Goal: Task Accomplishment & Management: Manage account settings

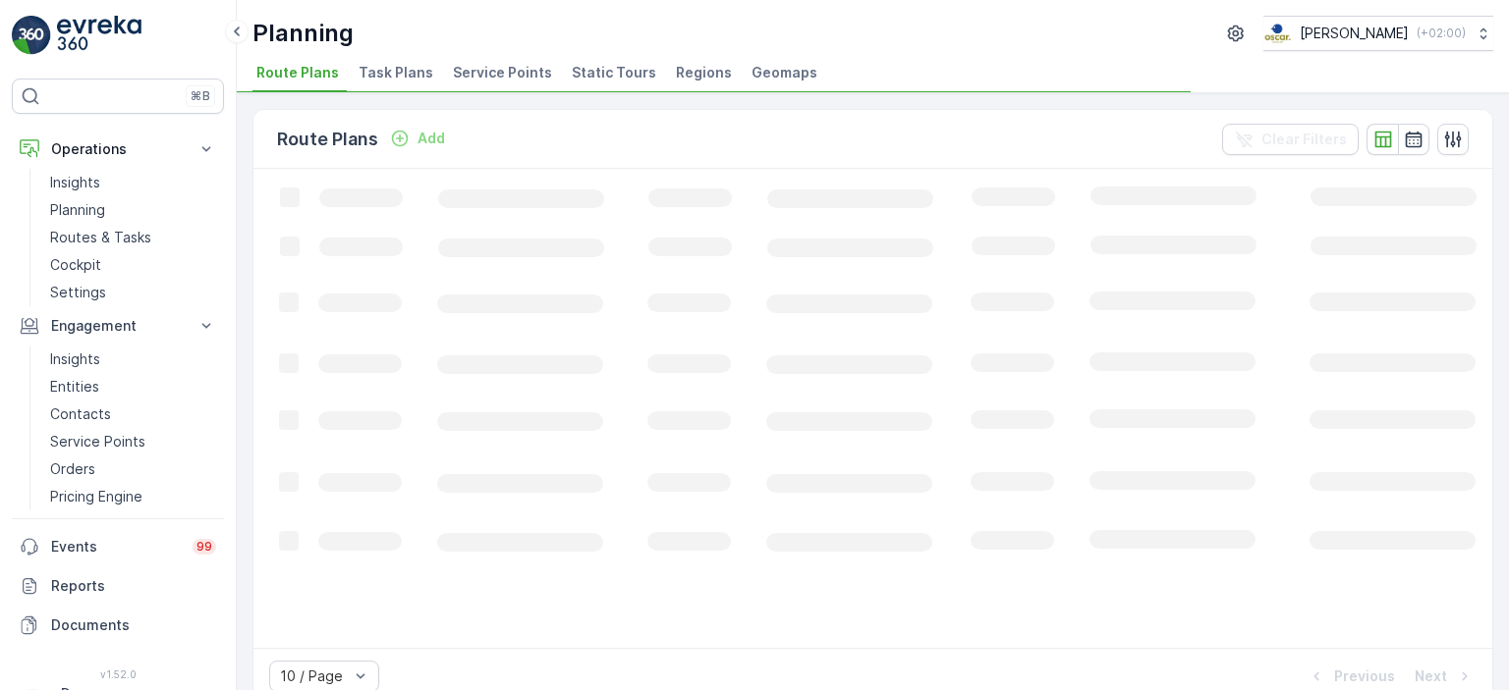
click at [412, 84] on li "Task Plans" at bounding box center [398, 75] width 86 height 33
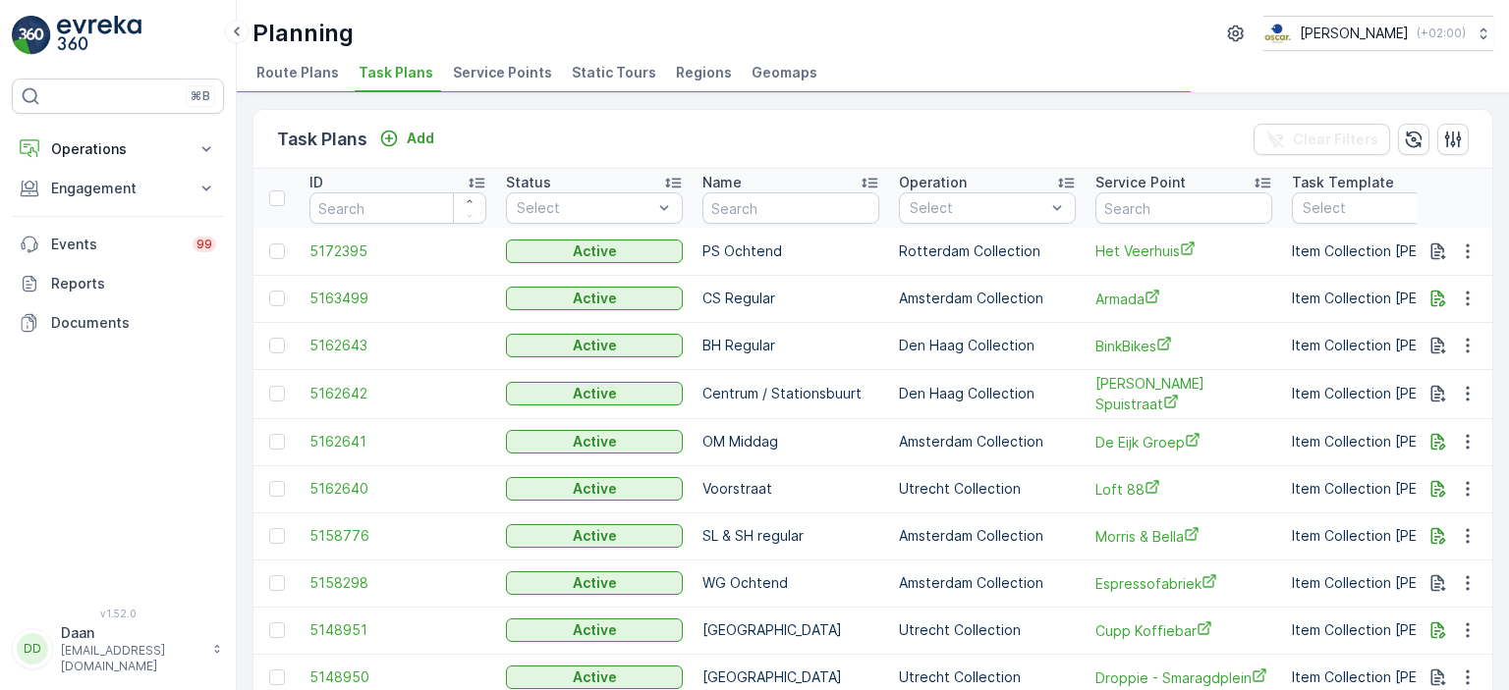
scroll to position [0, 397]
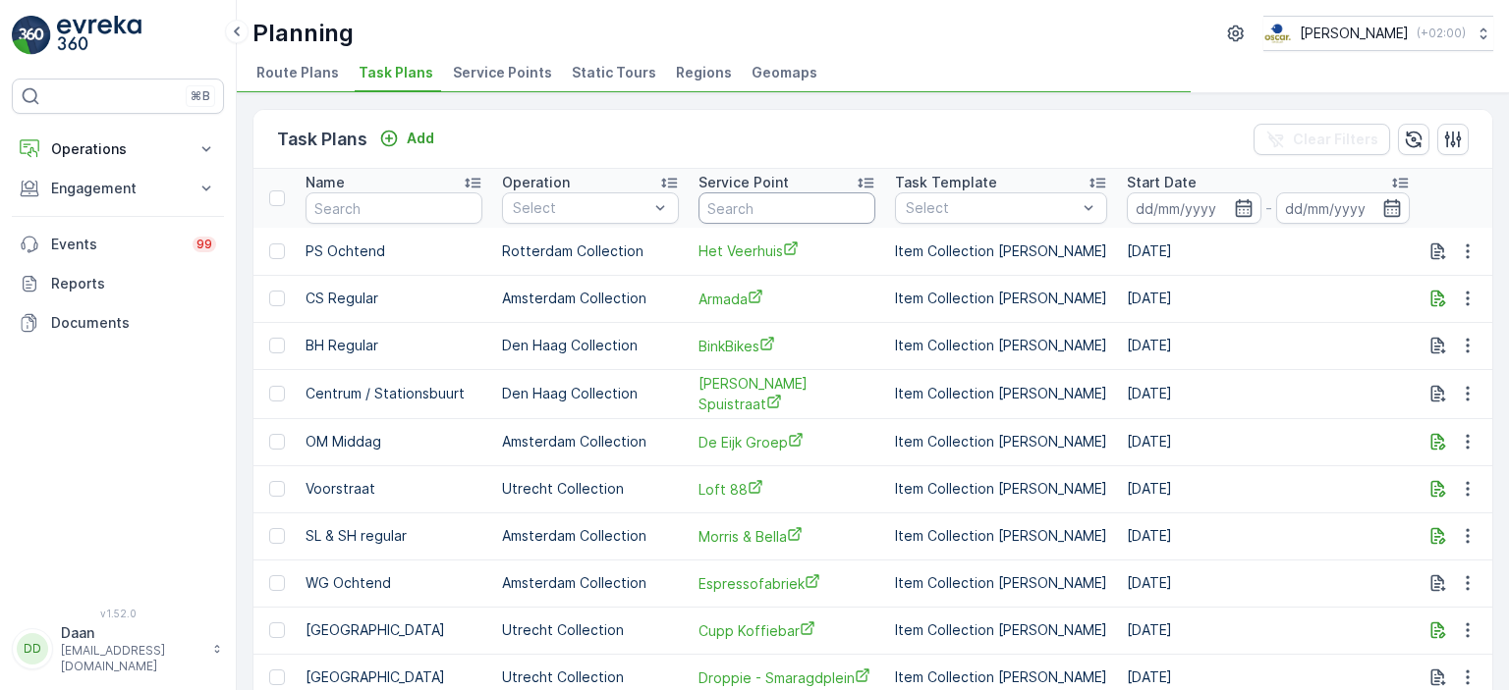
click at [761, 215] on input "text" at bounding box center [786, 207] width 177 height 31
type input "pannen"
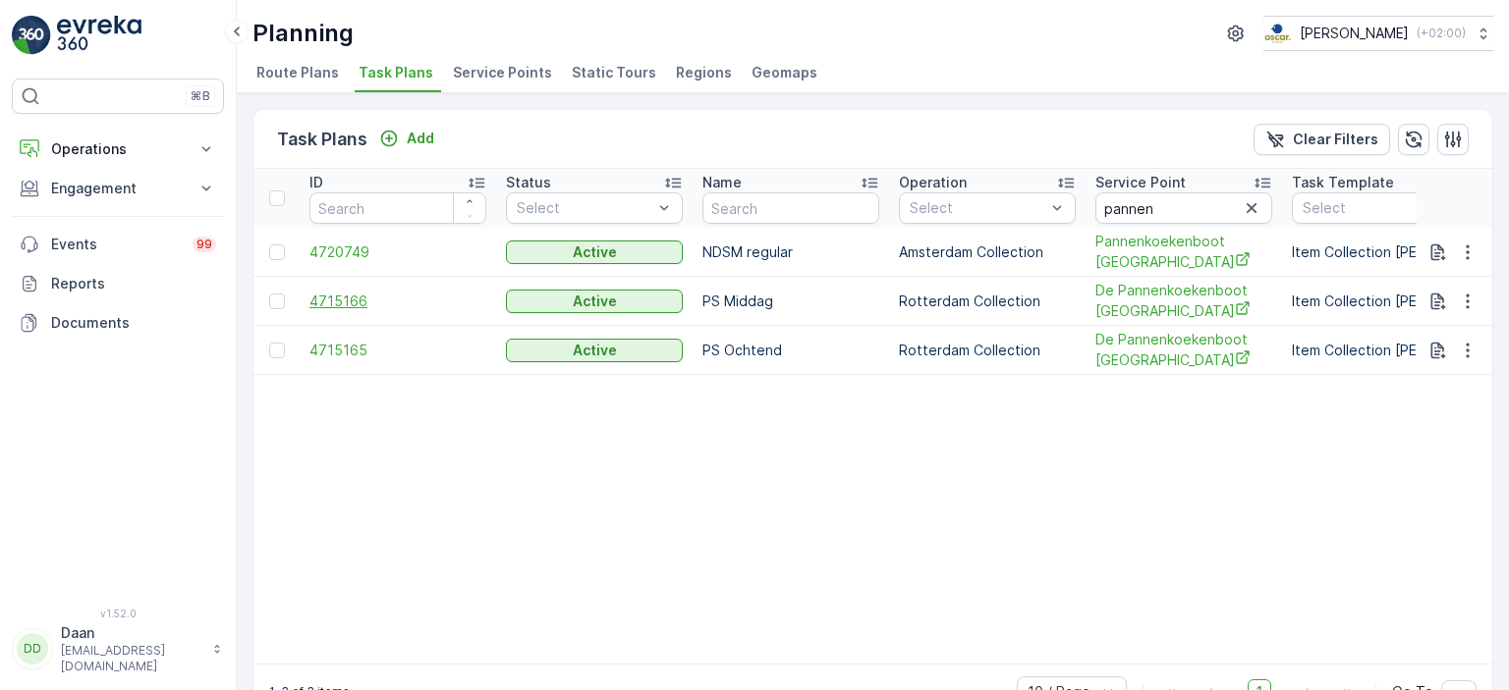
click at [328, 298] on span "4715166" at bounding box center [397, 302] width 177 height 20
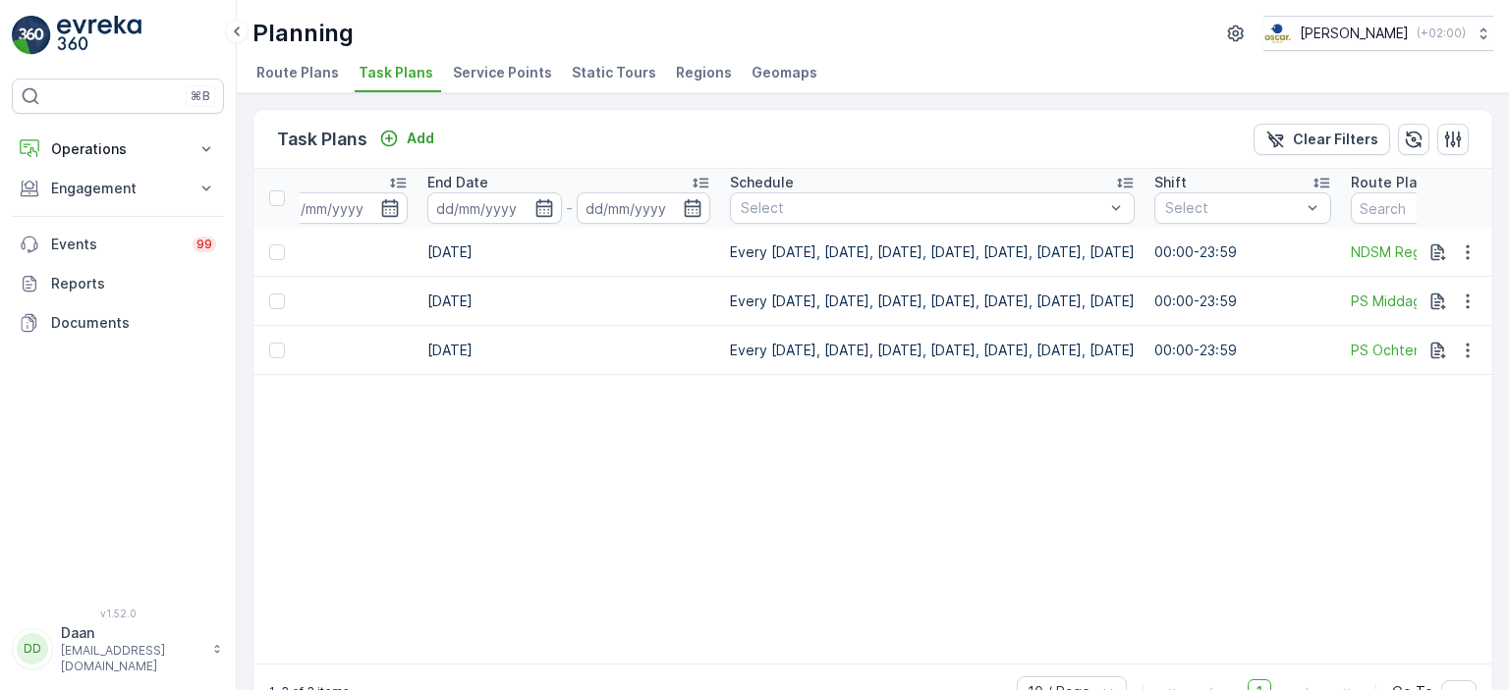
scroll to position [0, 1406]
click at [1470, 299] on icon "button" at bounding box center [1467, 302] width 20 height 20
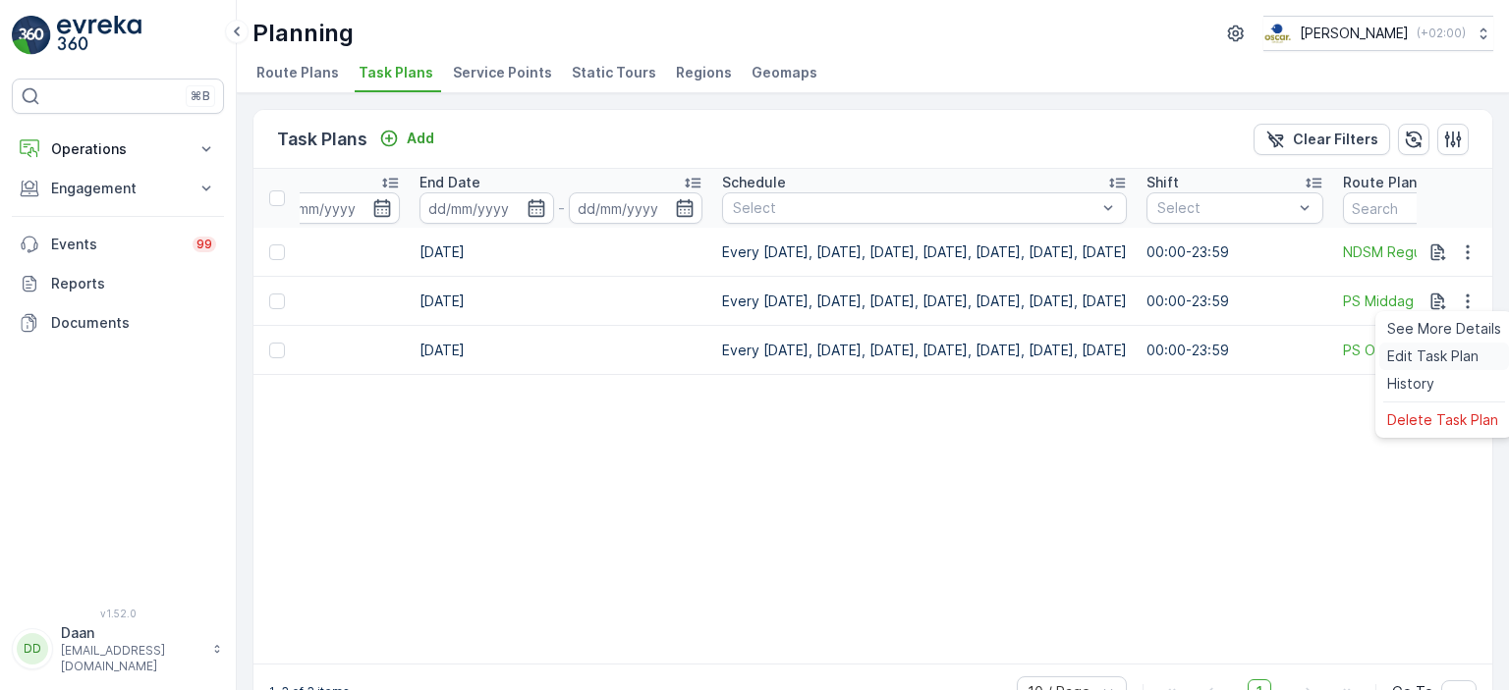
click at [1429, 359] on span "Edit Task Plan" at bounding box center [1432, 357] width 91 height 20
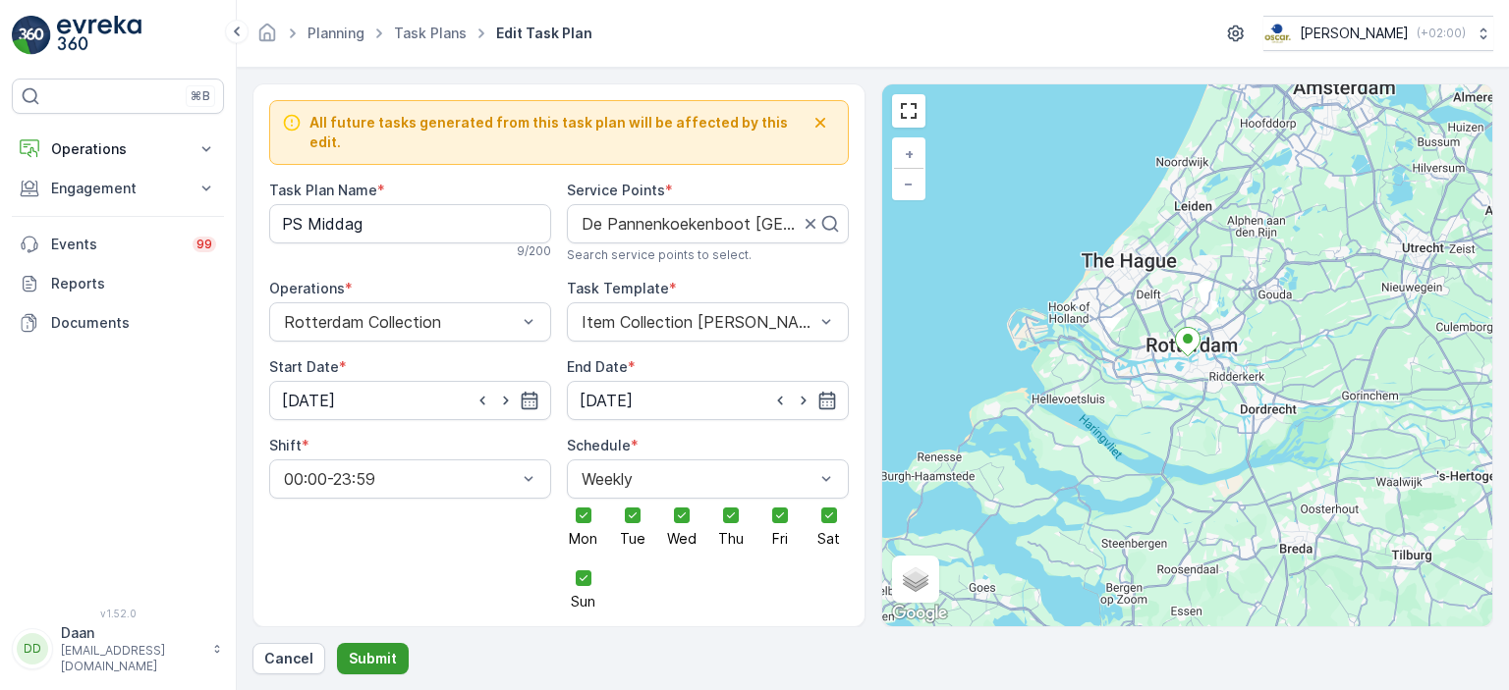
click at [377, 662] on p "Submit" at bounding box center [373, 659] width 48 height 20
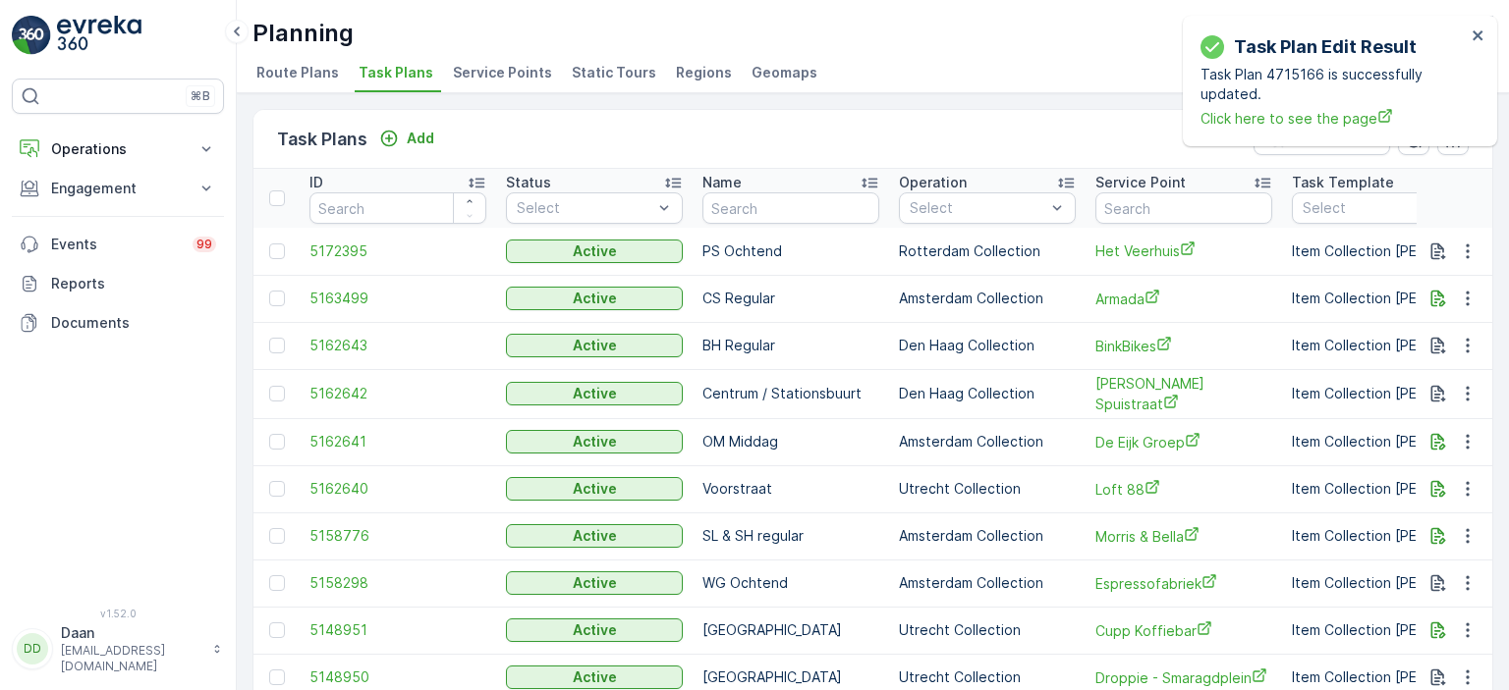
click at [1508, 85] on div "Planning [PERSON_NAME] ( +02:00 ) Route Plans Task Plans Service Points Static …" at bounding box center [873, 46] width 1272 height 93
click at [1481, 30] on icon "close" at bounding box center [1477, 35] width 10 height 10
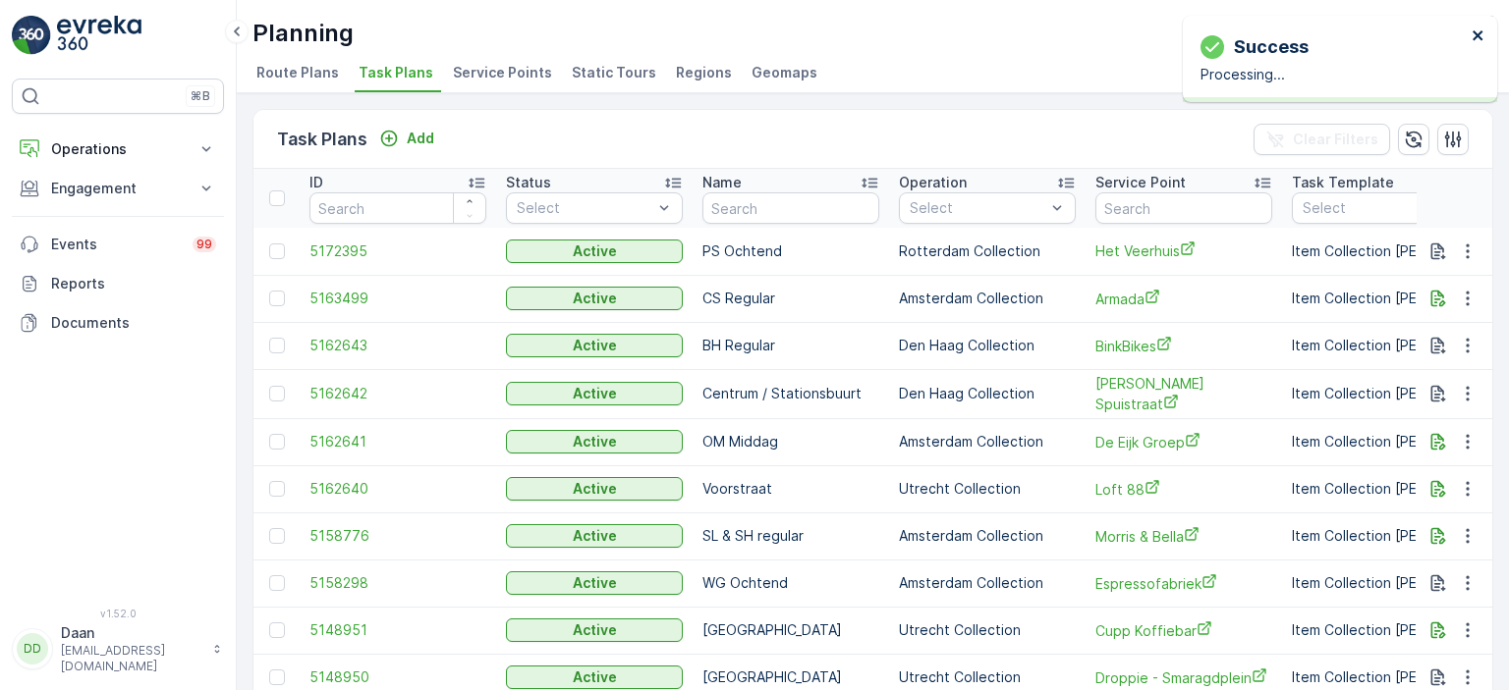
click at [1476, 28] on icon "close" at bounding box center [1478, 35] width 14 height 16
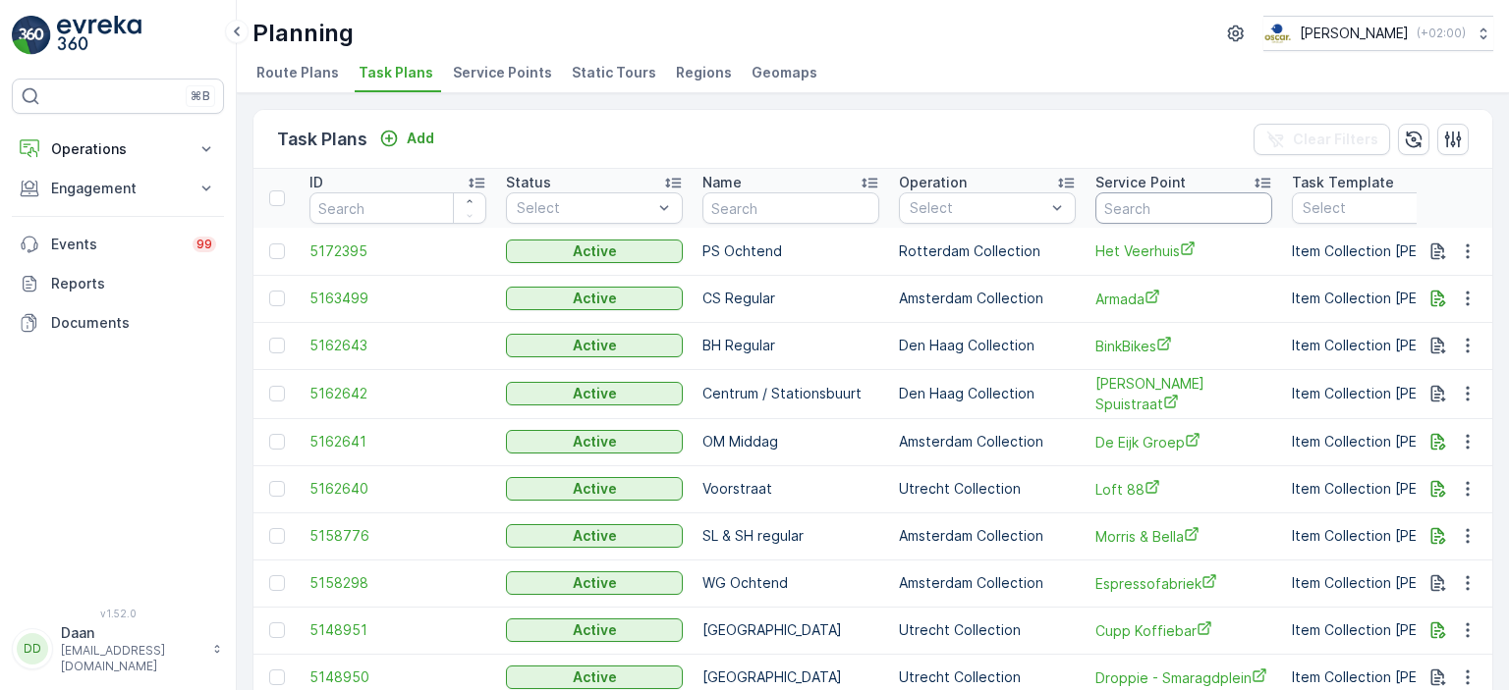
click at [1176, 207] on input "text" at bounding box center [1183, 207] width 177 height 31
type input "graaf"
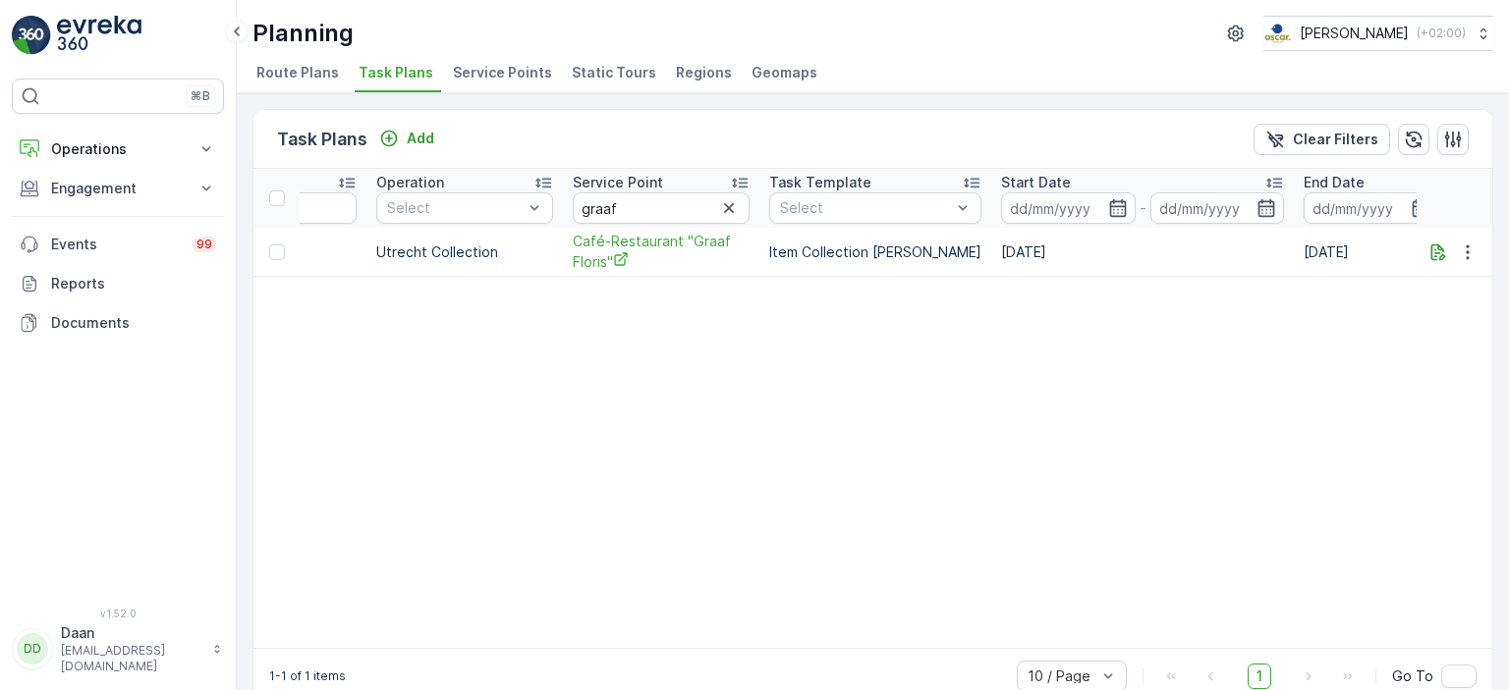
scroll to position [0, 528]
click at [1455, 260] on button "button" at bounding box center [1467, 253] width 35 height 24
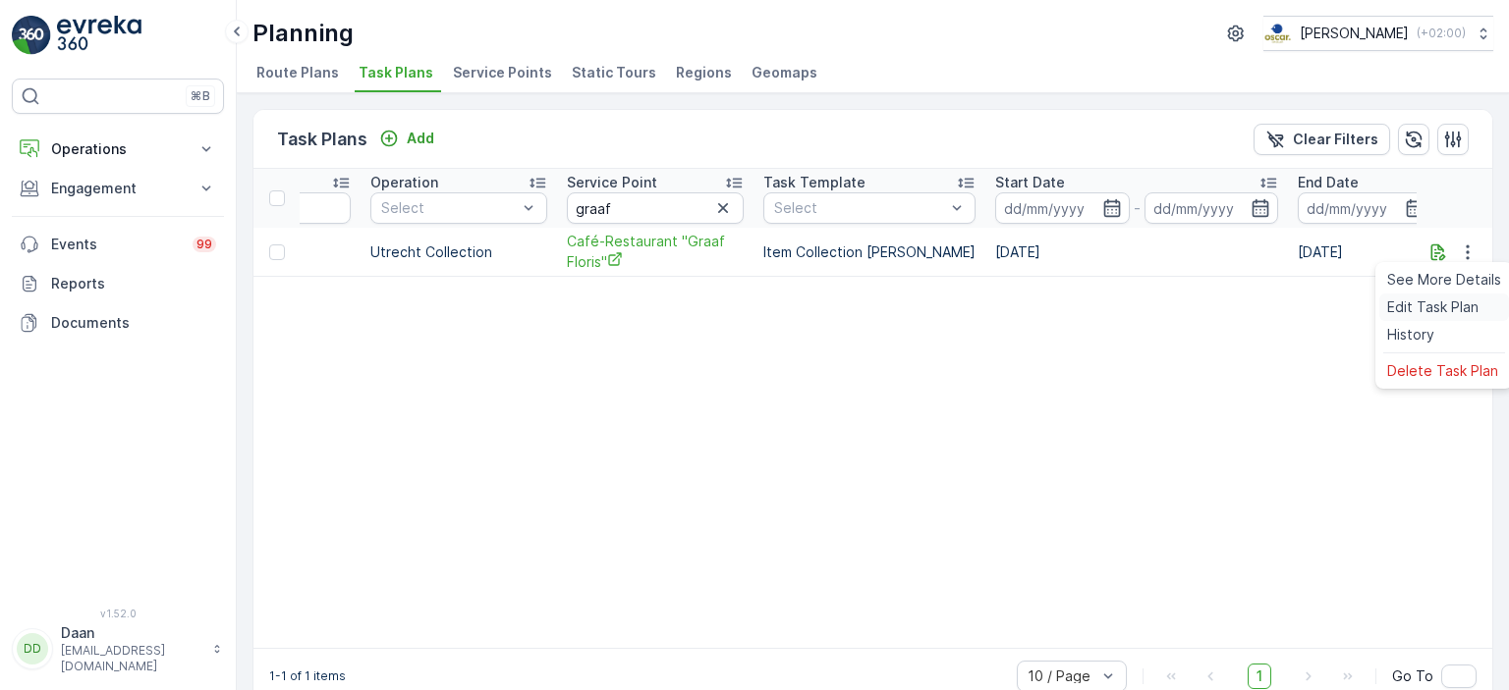
click at [1452, 310] on span "Edit Task Plan" at bounding box center [1432, 308] width 91 height 20
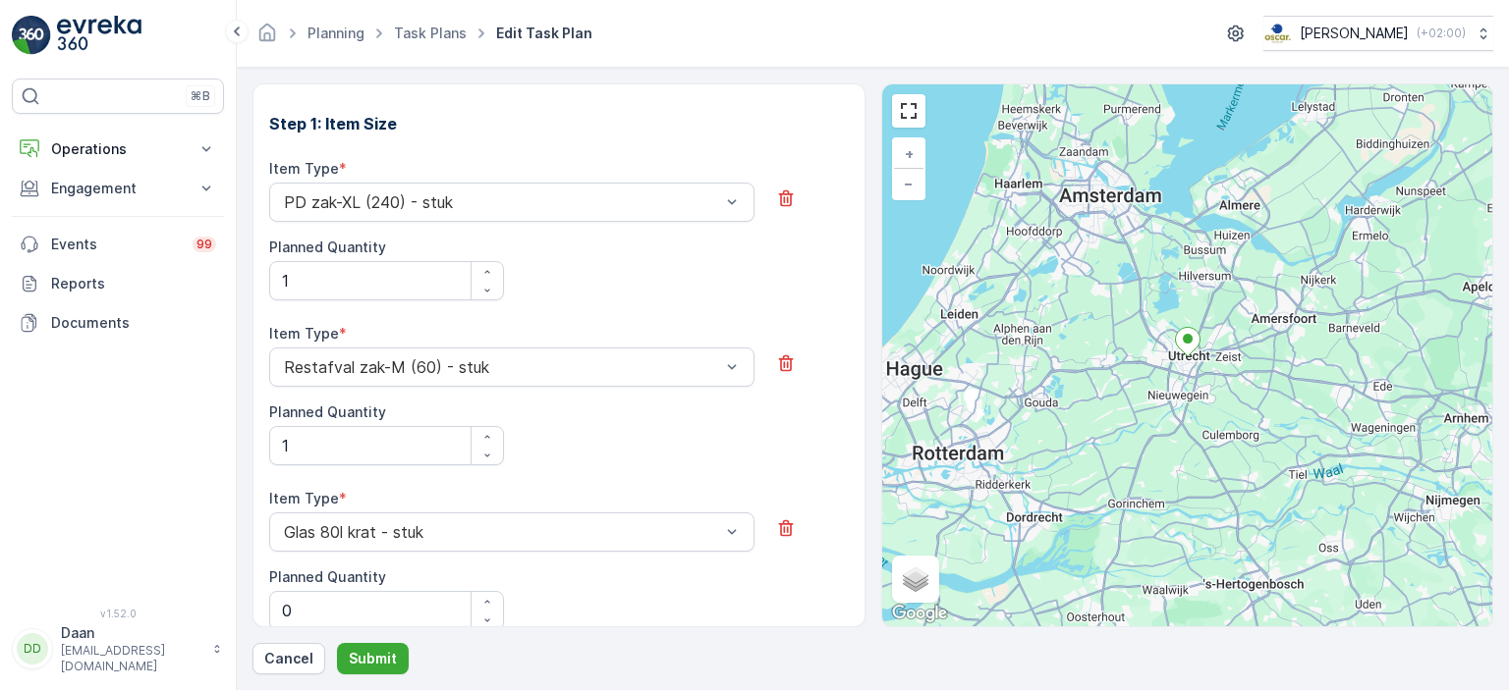
scroll to position [785, 0]
